Goal: Information Seeking & Learning: Learn about a topic

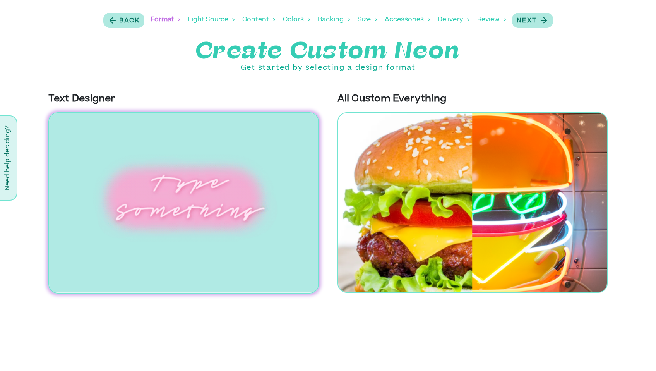
click at [159, 22] on div "Format" at bounding box center [165, 20] width 29 height 24
click at [117, 20] on div "Back" at bounding box center [124, 20] width 32 height 10
click at [367, 149] on img at bounding box center [473, 202] width 271 height 180
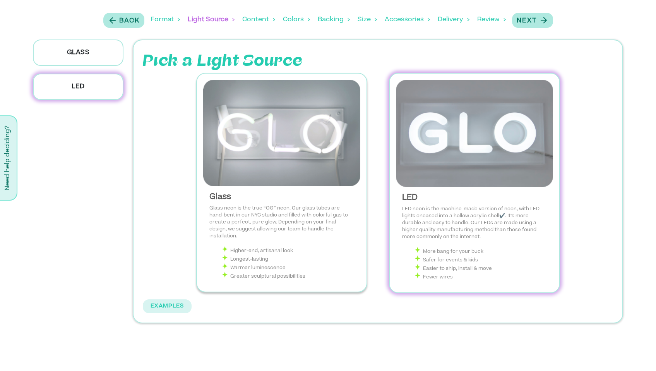
click at [330, 167] on img at bounding box center [281, 133] width 157 height 106
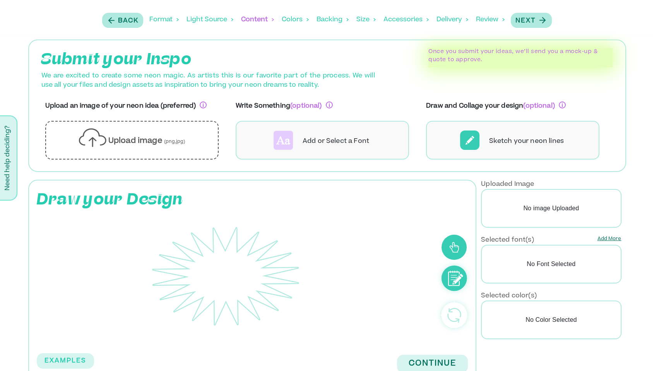
click at [401, 23] on div "Accessories" at bounding box center [406, 20] width 45 height 24
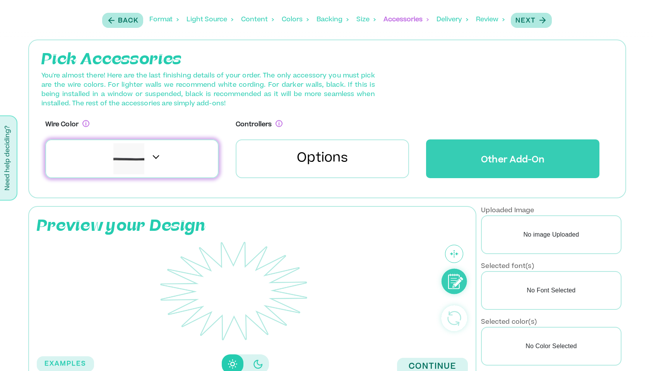
click at [341, 21] on div "Backing" at bounding box center [333, 20] width 32 height 24
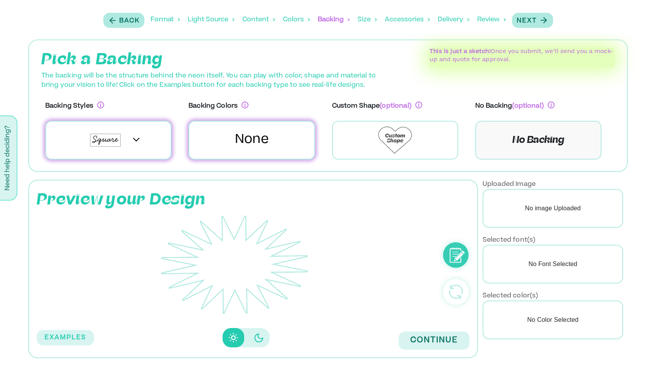
click at [401, 19] on div "Accessories" at bounding box center [407, 20] width 45 height 24
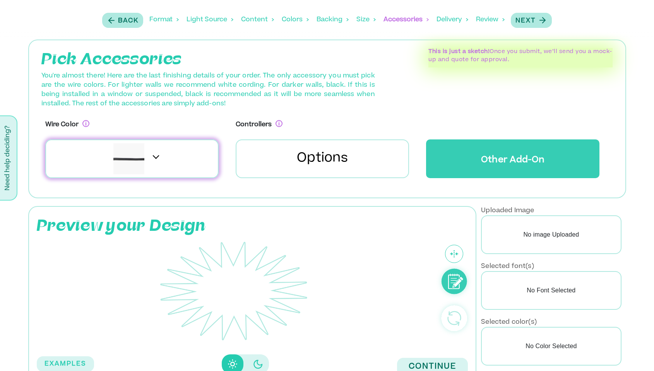
click at [207, 23] on div "Light Source" at bounding box center [210, 20] width 47 height 24
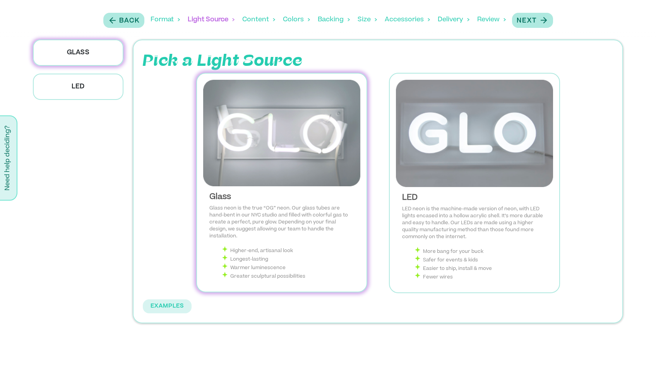
click at [249, 122] on img at bounding box center [281, 133] width 157 height 106
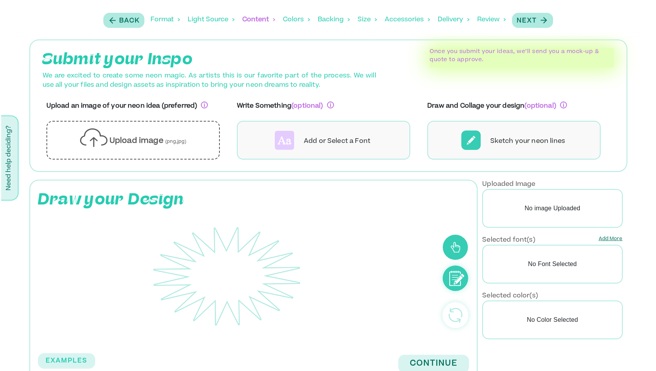
scroll to position [18, 0]
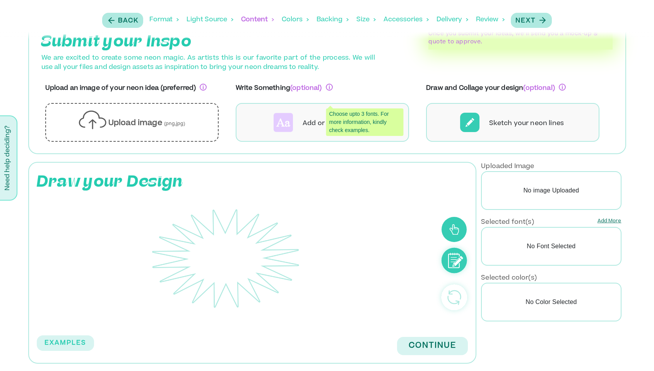
click at [297, 21] on div "Colors" at bounding box center [295, 20] width 27 height 24
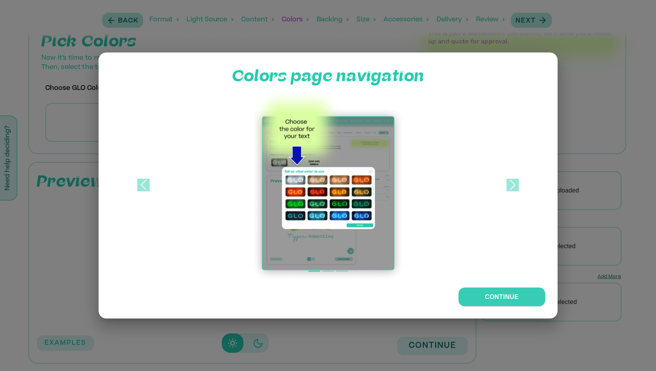
click at [320, 21] on div at bounding box center [328, 185] width 656 height 371
click at [515, 190] on span at bounding box center [513, 185] width 12 height 12
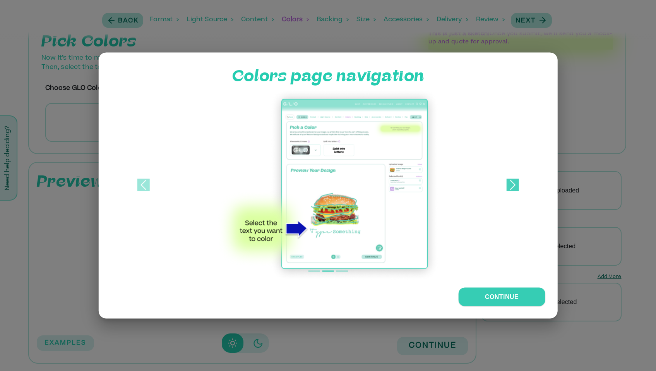
click at [515, 190] on span at bounding box center [513, 185] width 12 height 12
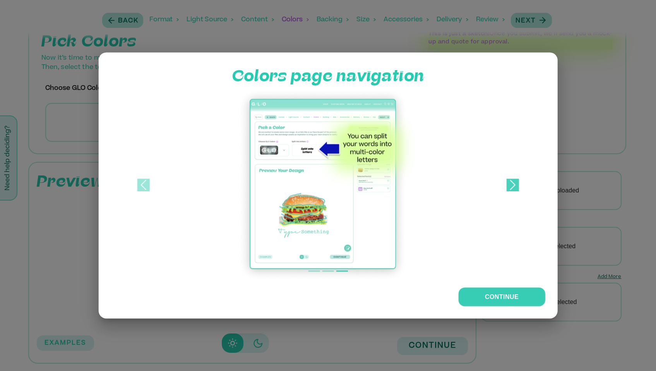
click at [515, 190] on span at bounding box center [513, 185] width 12 height 12
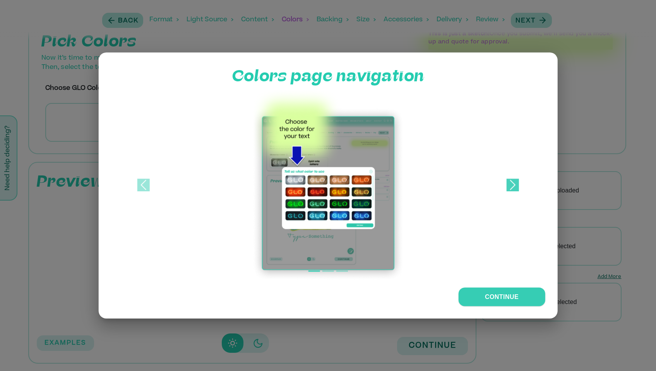
click at [515, 190] on span at bounding box center [513, 185] width 12 height 12
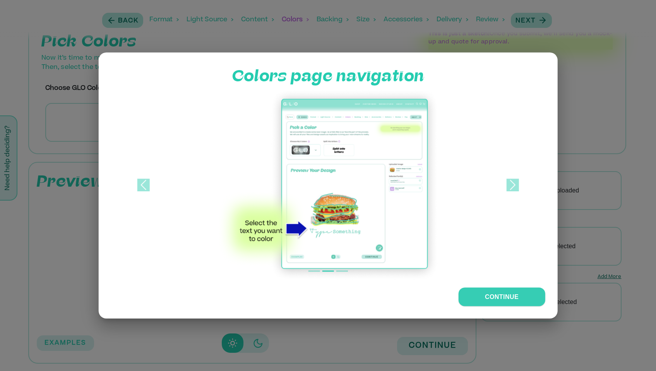
click at [588, 192] on div at bounding box center [328, 185] width 656 height 371
click at [579, 163] on div at bounding box center [328, 185] width 656 height 371
click at [326, 46] on div at bounding box center [328, 185] width 656 height 371
